Goal: Task Accomplishment & Management: Manage account settings

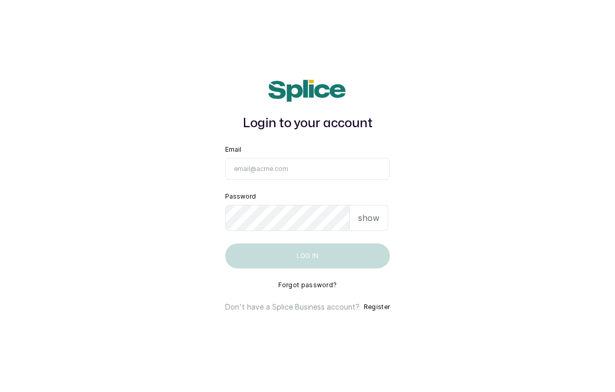
click at [309, 171] on input "Email" at bounding box center [307, 169] width 165 height 22
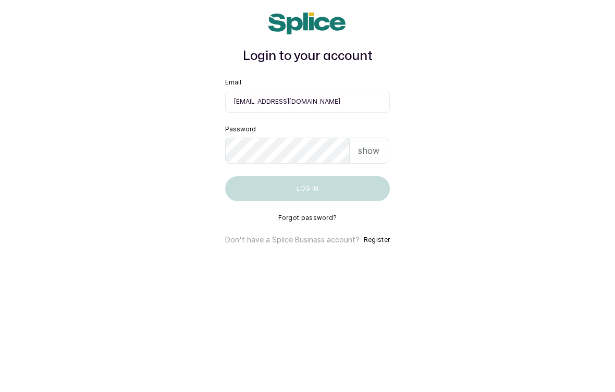
type input "[EMAIL_ADDRESS][DOMAIN_NAME]"
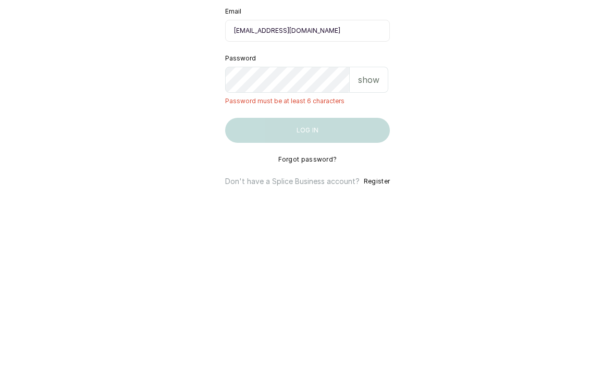
click at [375, 205] on p "show" at bounding box center [368, 211] width 21 height 13
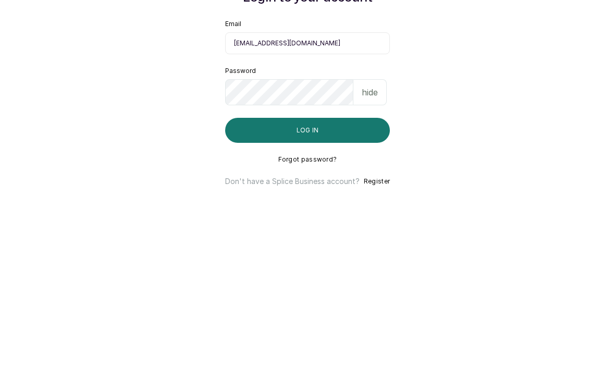
click at [314, 243] on button "Log in" at bounding box center [307, 255] width 165 height 25
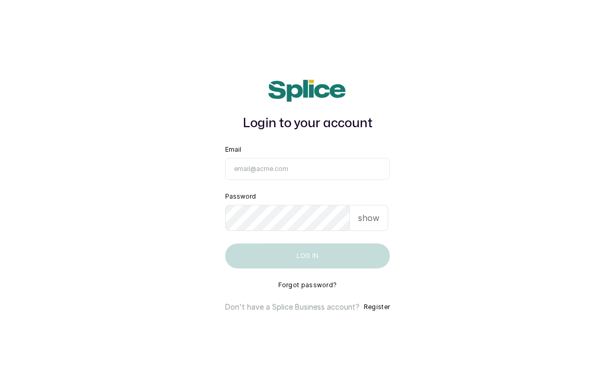
click at [318, 165] on input "Email" at bounding box center [307, 169] width 165 height 22
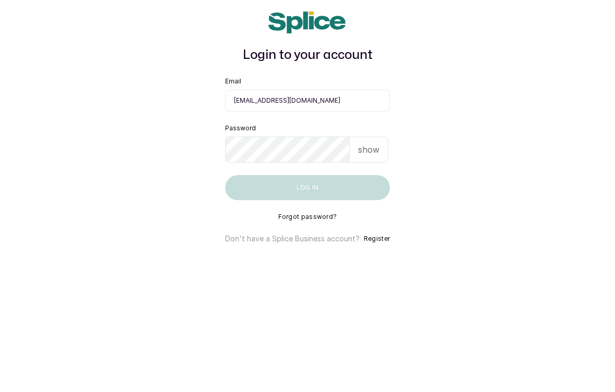
type input "[EMAIL_ADDRESS][DOMAIN_NAME]"
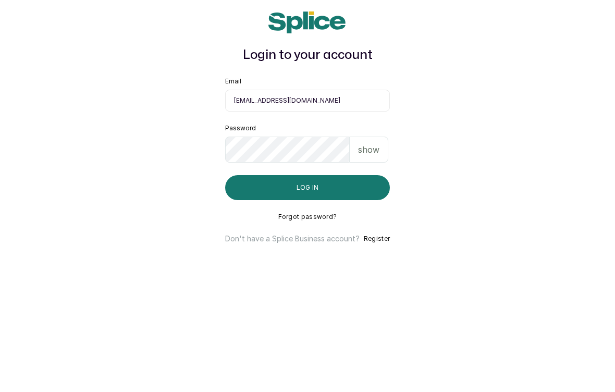
click at [376, 212] on p "show" at bounding box center [368, 218] width 21 height 13
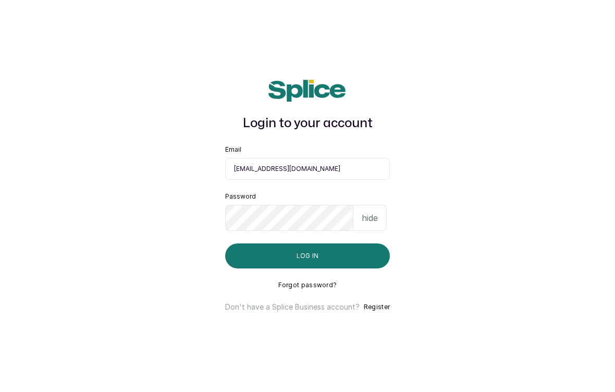
click at [331, 253] on button "Log in" at bounding box center [307, 255] width 165 height 25
click at [349, 166] on input "beautyklinikaesthetics@gmail.com" at bounding box center [307, 169] width 165 height 22
